Goal: Information Seeking & Learning: Learn about a topic

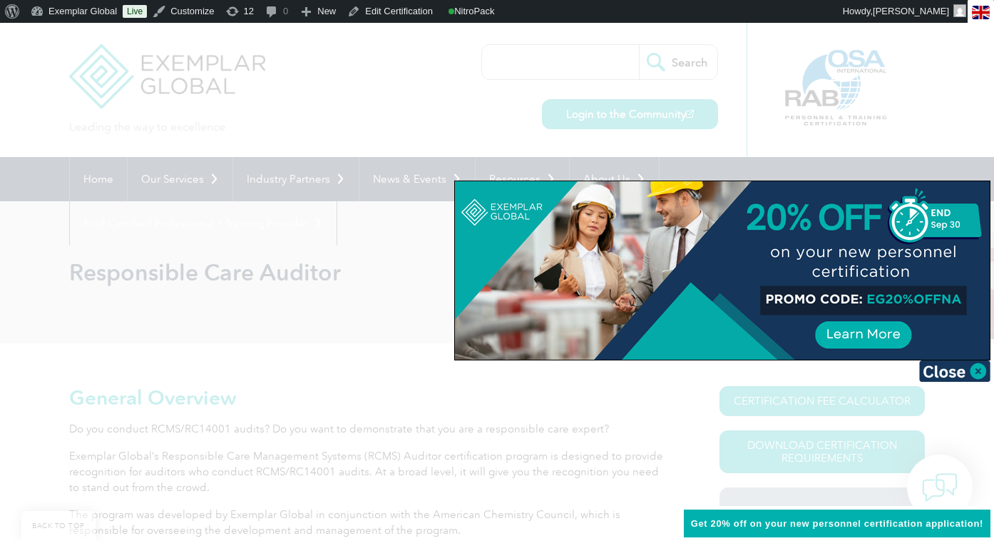
scroll to position [315, 0]
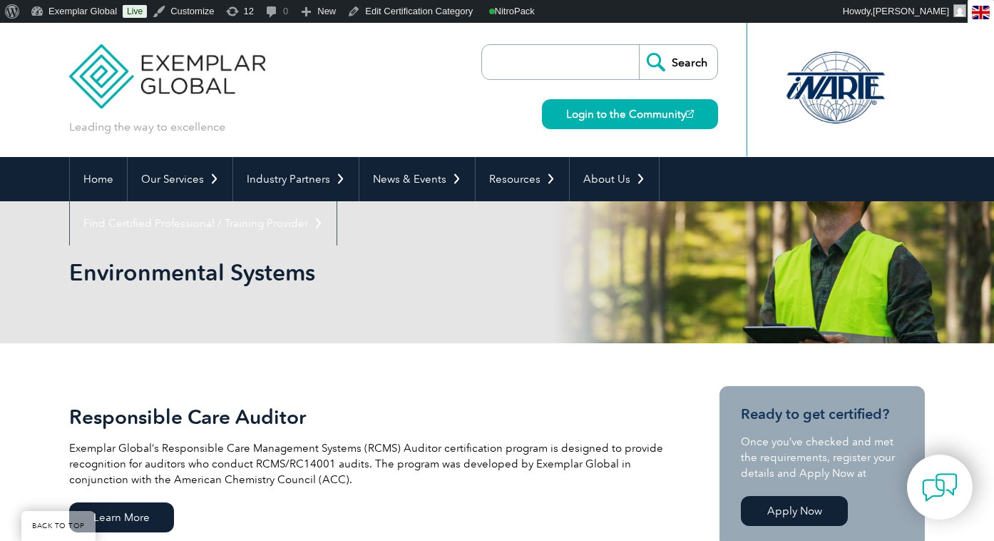
scroll to position [204, 0]
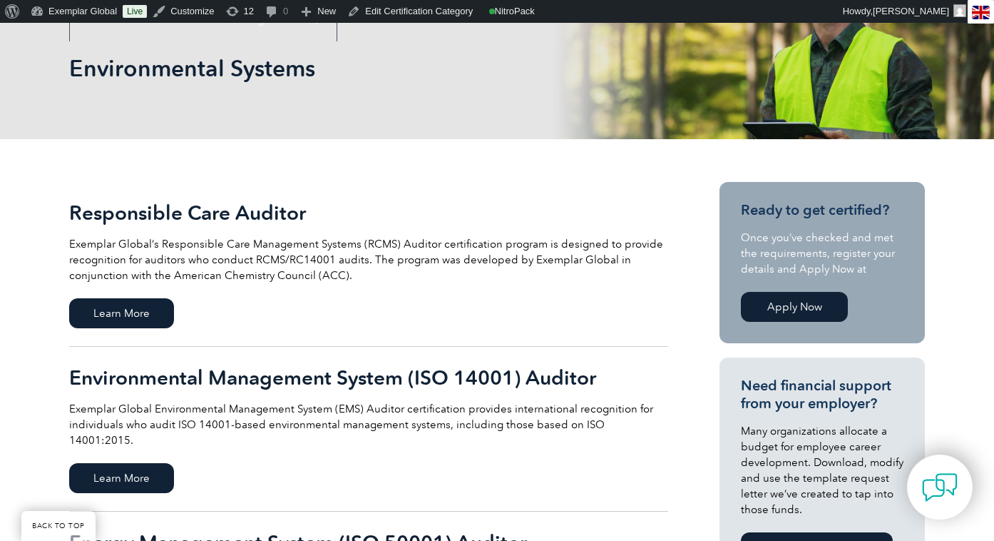
click at [189, 377] on h2 "Environmental Management System (ISO 14001) Auditor" at bounding box center [368, 377] width 599 height 23
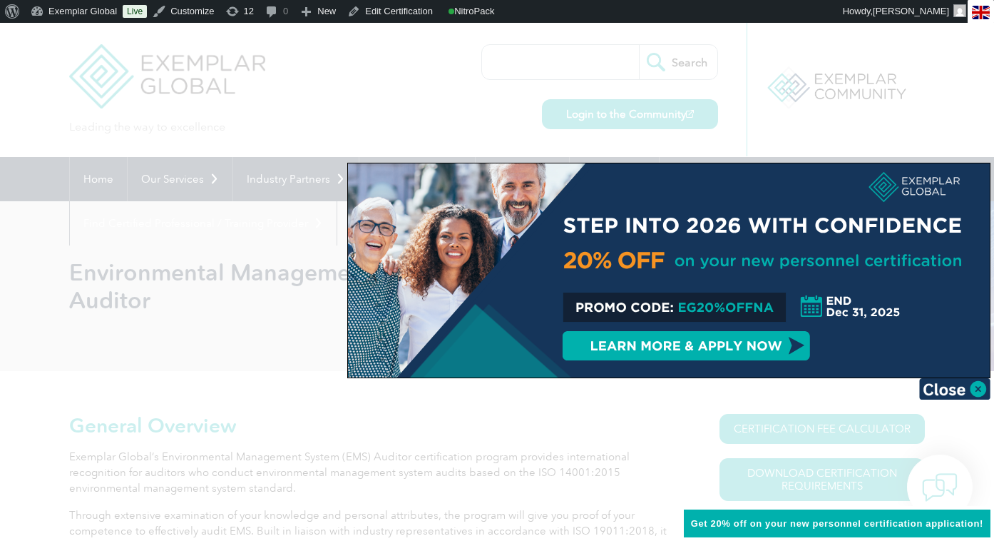
click at [774, 327] on div at bounding box center [669, 270] width 642 height 214
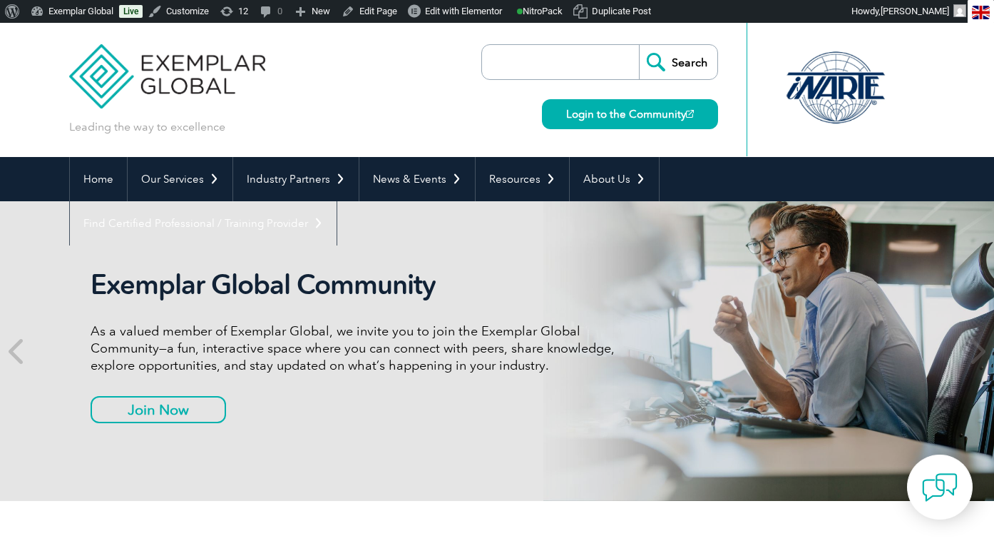
click at [530, 53] on input "search" at bounding box center [564, 62] width 150 height 34
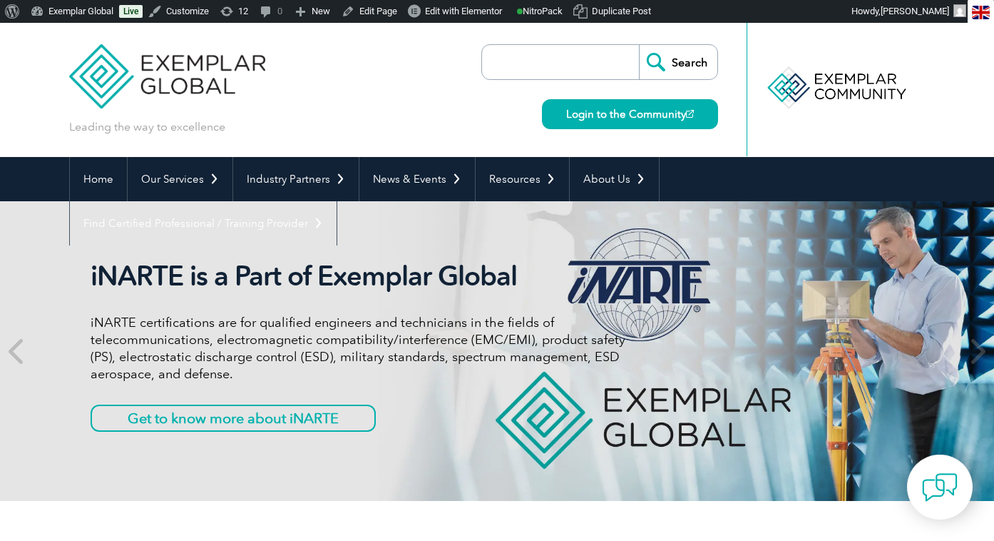
type input "2025 expo"
click at [688, 59] on input "Search" at bounding box center [678, 62] width 78 height 34
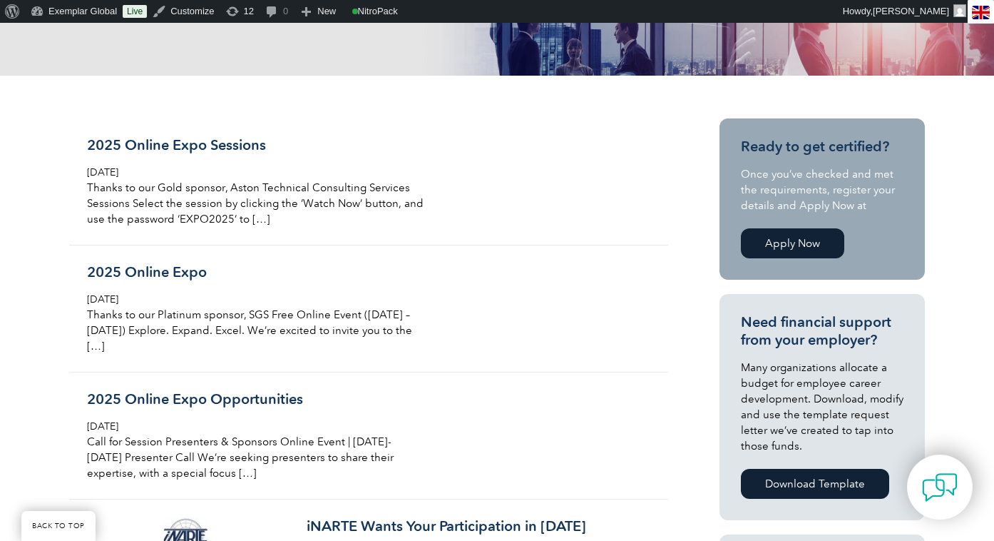
scroll to position [309, 0]
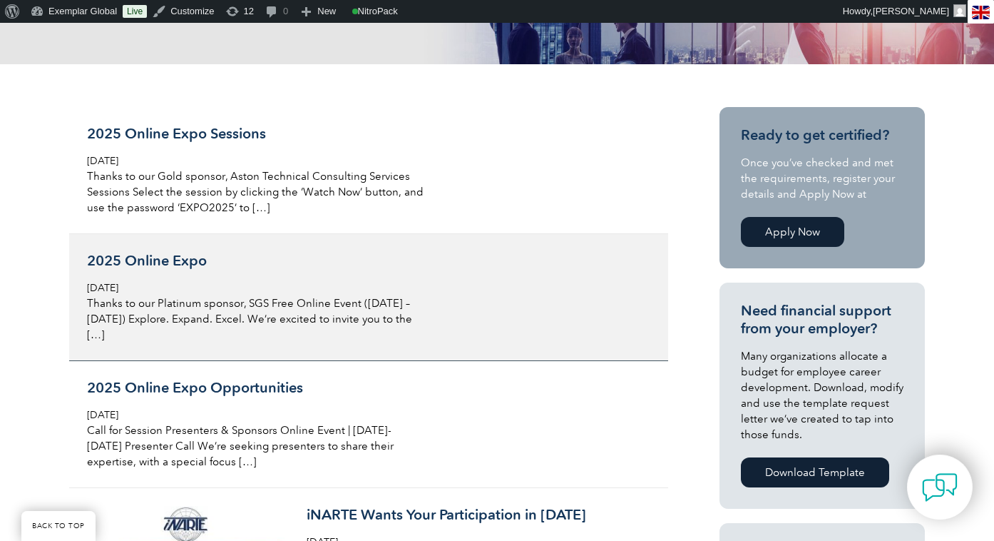
click at [158, 263] on h3 "2025 Online Expo" at bounding box center [256, 261] width 338 height 18
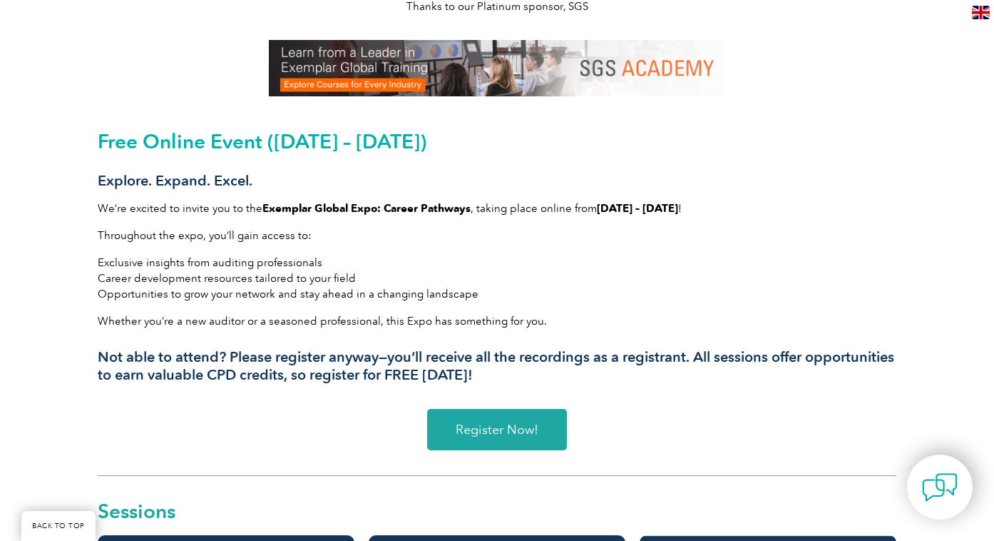
scroll to position [402, 0]
